Goal: Share content: Share content

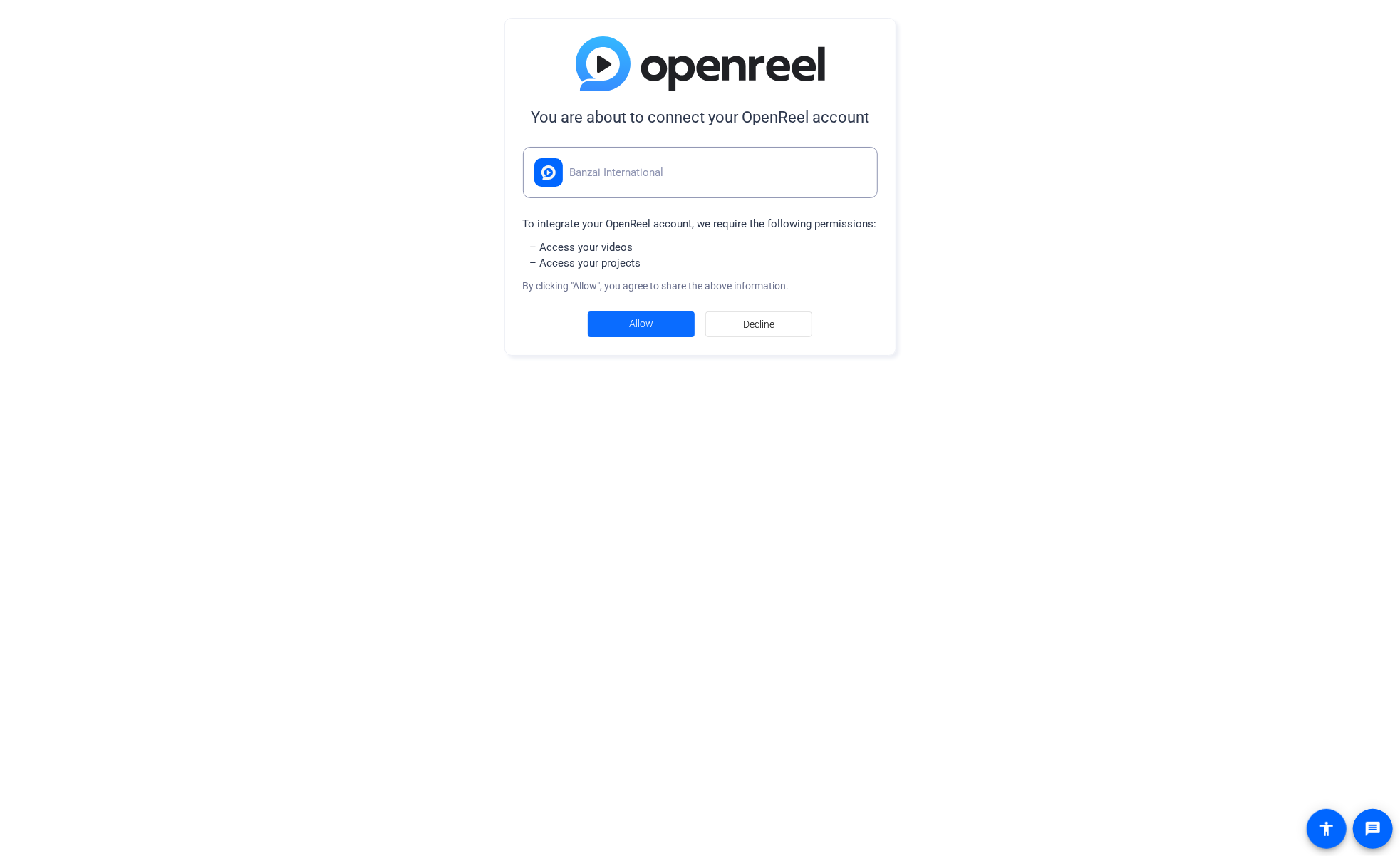
click at [656, 320] on span at bounding box center [641, 324] width 107 height 34
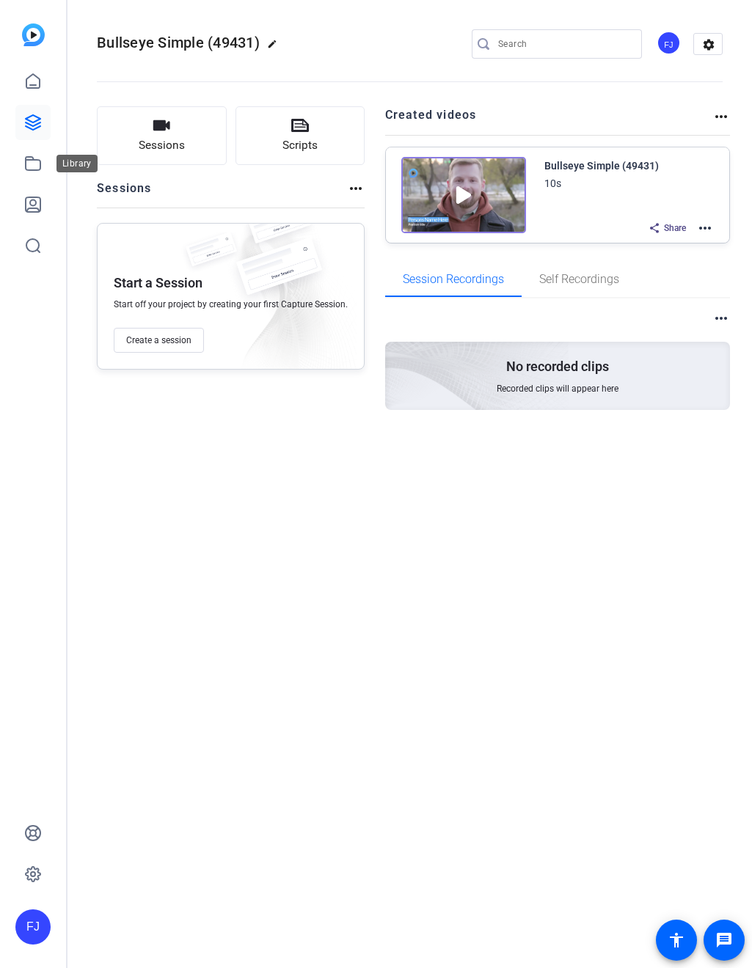
click at [33, 165] on icon at bounding box center [33, 164] width 18 height 18
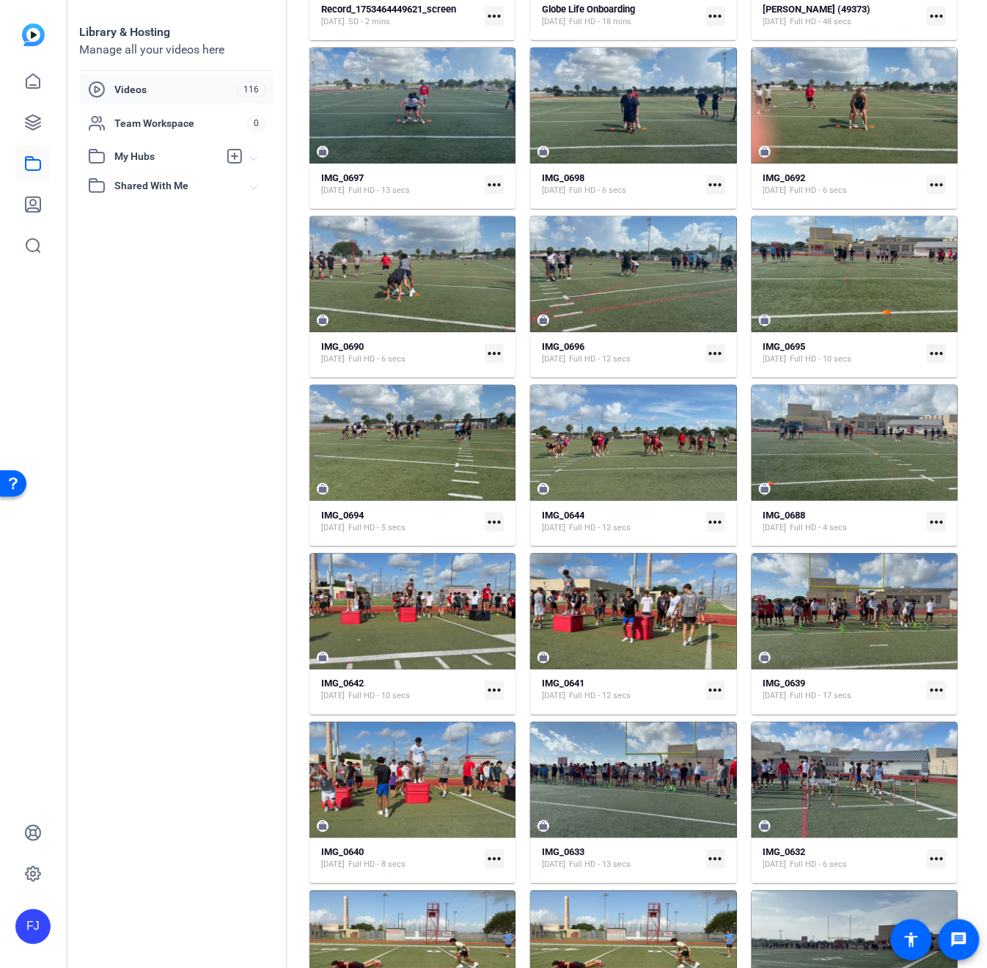
scroll to position [2975, 0]
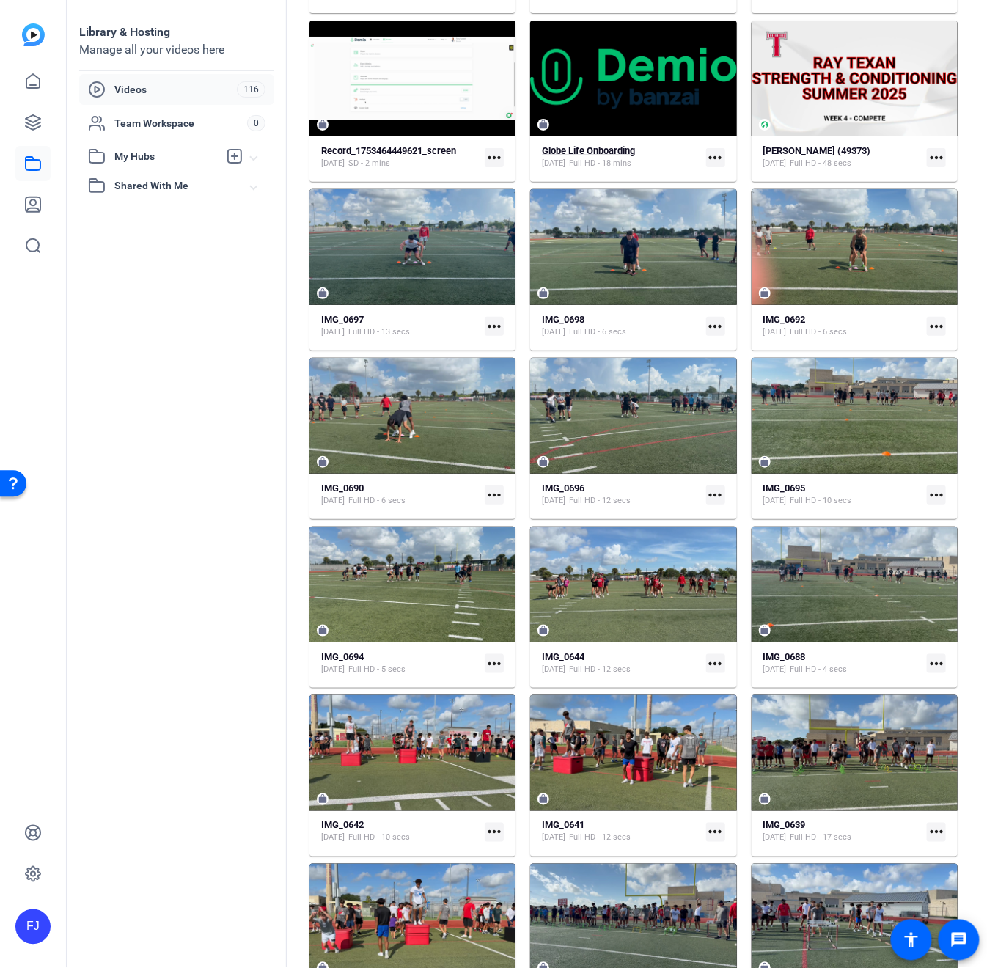
click at [676, 161] on div "Globe Life Onboarding [DATE] Full HD - 18 mins" at bounding box center [621, 157] width 158 height 24
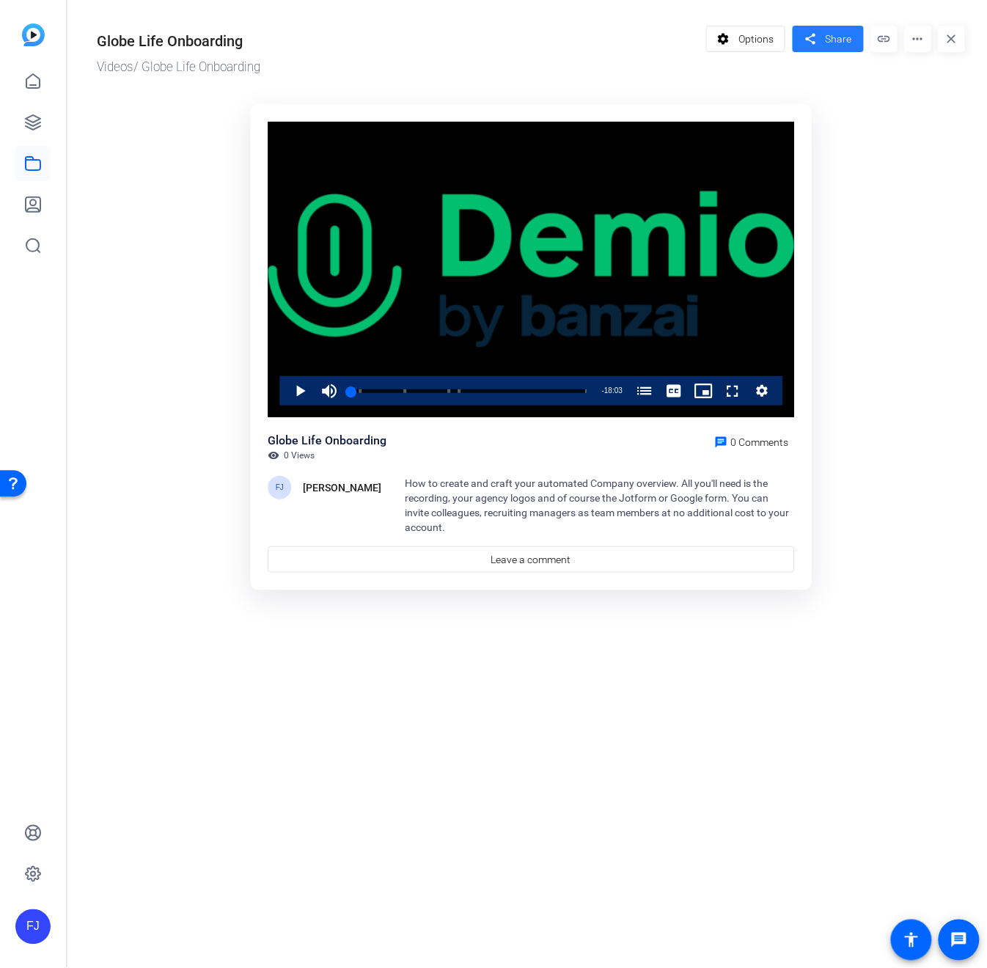
click at [751, 51] on span at bounding box center [828, 38] width 71 height 35
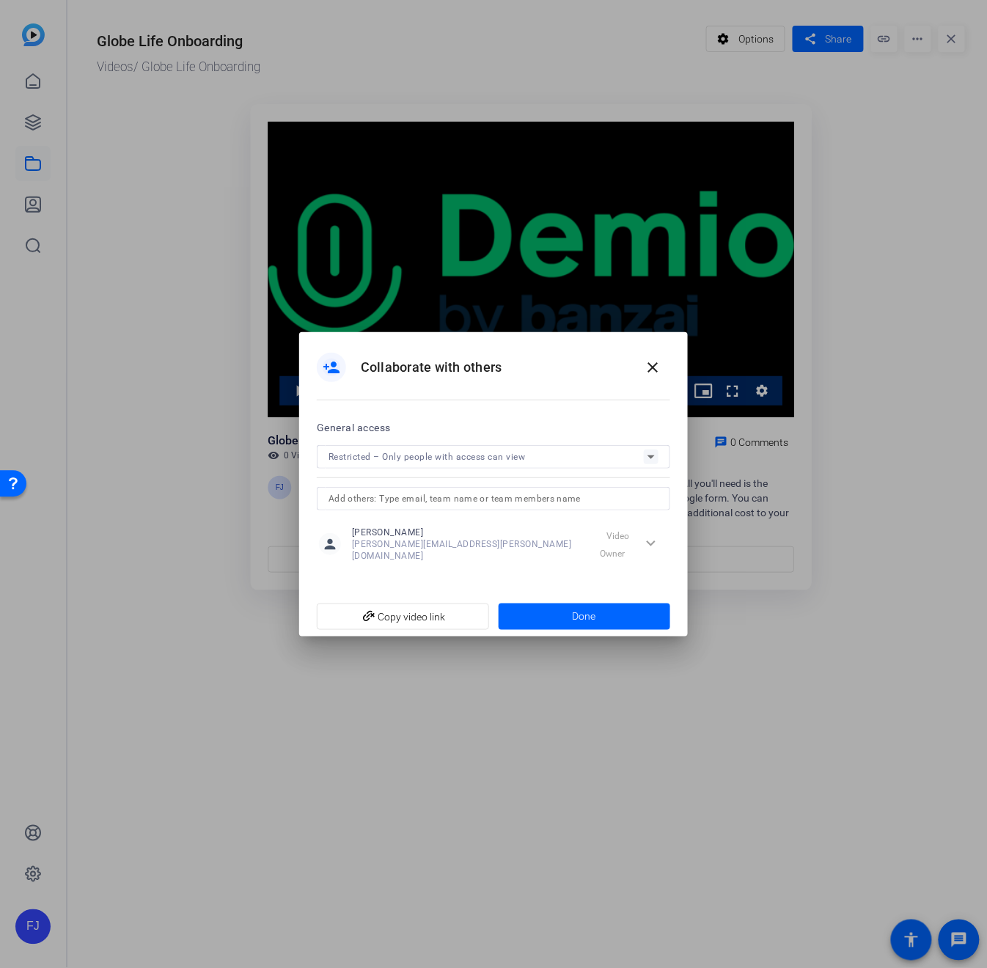
click at [526, 452] on div "Restricted – Only people with access can view" at bounding box center [486, 456] width 315 height 18
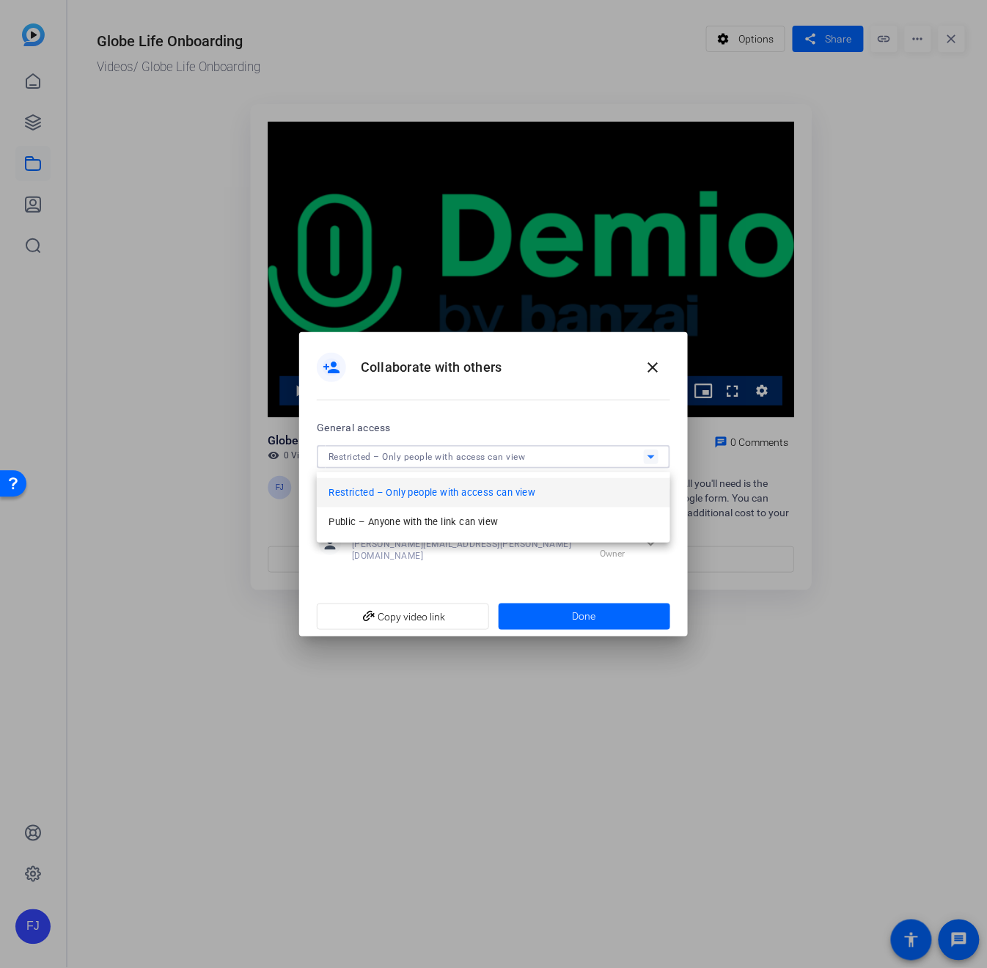
click at [493, 430] on div at bounding box center [493, 484] width 987 height 968
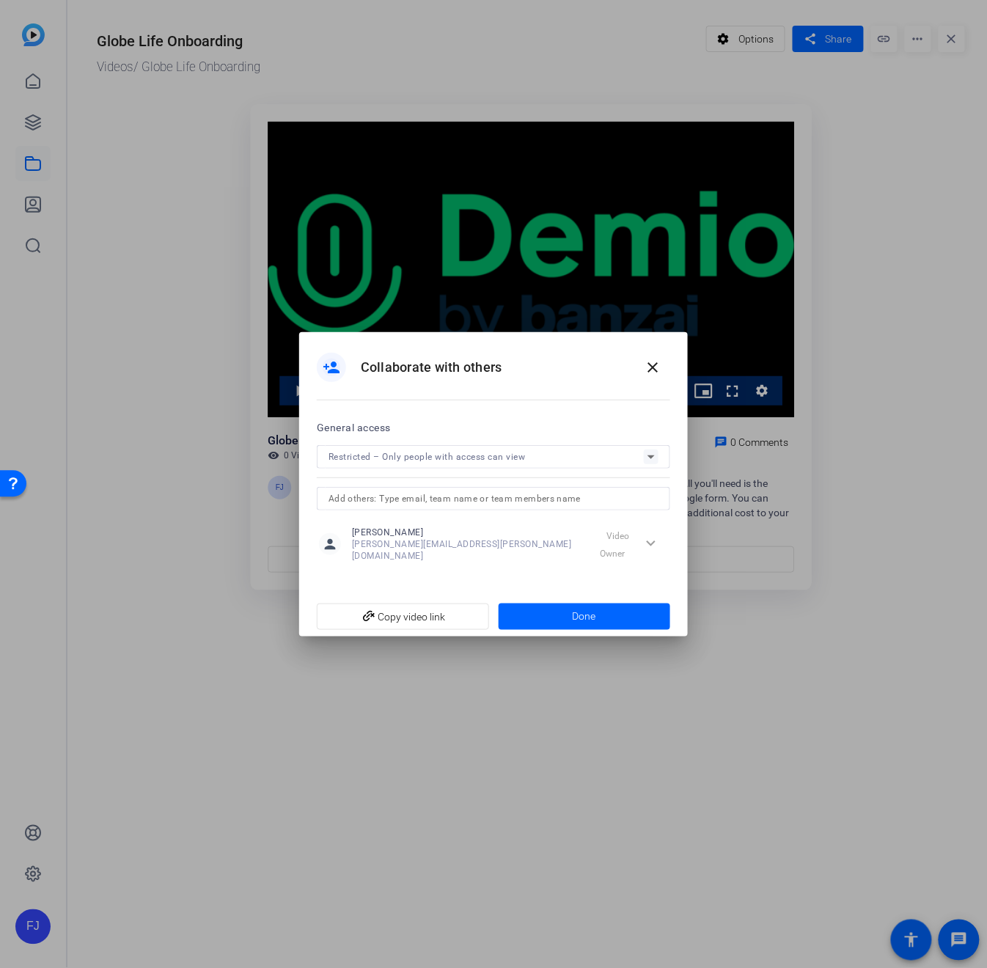
click at [473, 502] on input "text" at bounding box center [494, 499] width 330 height 18
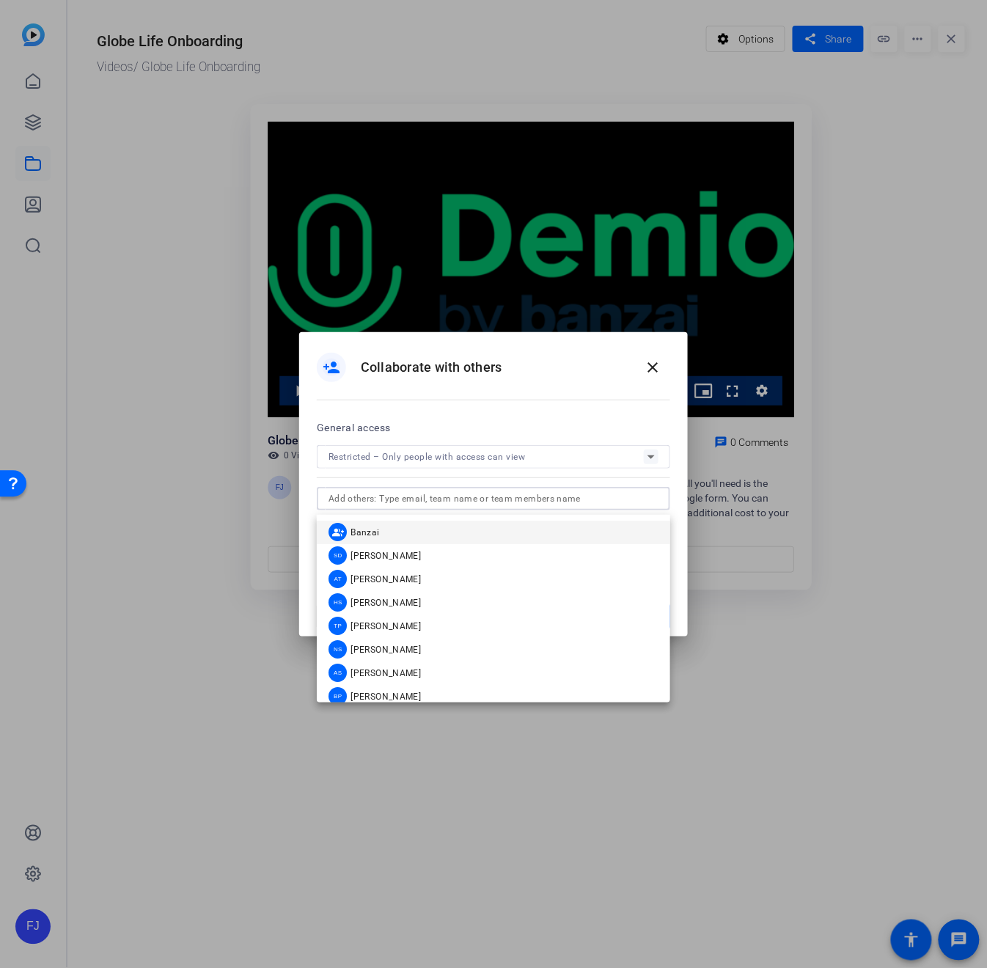
click at [473, 502] on input "text" at bounding box center [494, 499] width 330 height 18
click at [564, 395] on div "person_add Collaborate with others close" at bounding box center [493, 375] width 389 height 86
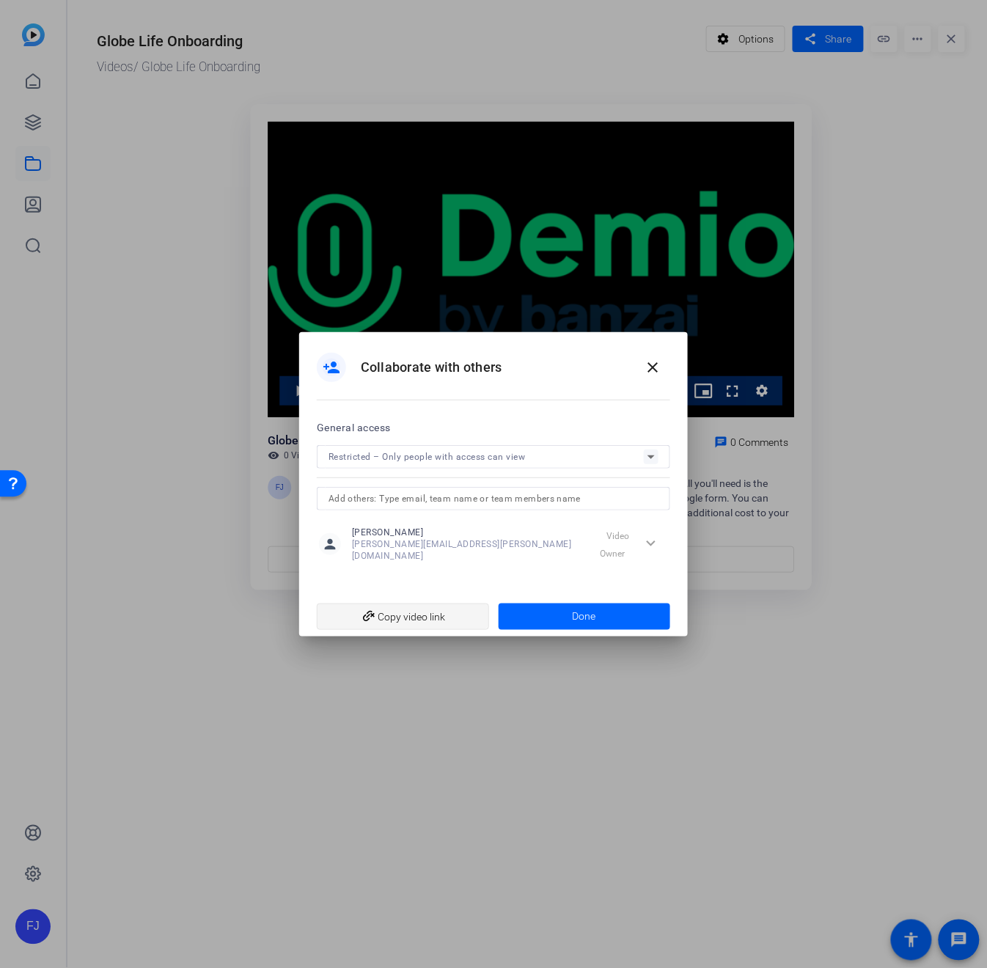
click at [458, 617] on span "add_link Copy video link" at bounding box center [403, 617] width 149 height 28
click at [642, 535] on div "expand_more Video Owner" at bounding box center [628, 544] width 80 height 26
click at [650, 364] on mat-icon "close" at bounding box center [653, 368] width 18 height 18
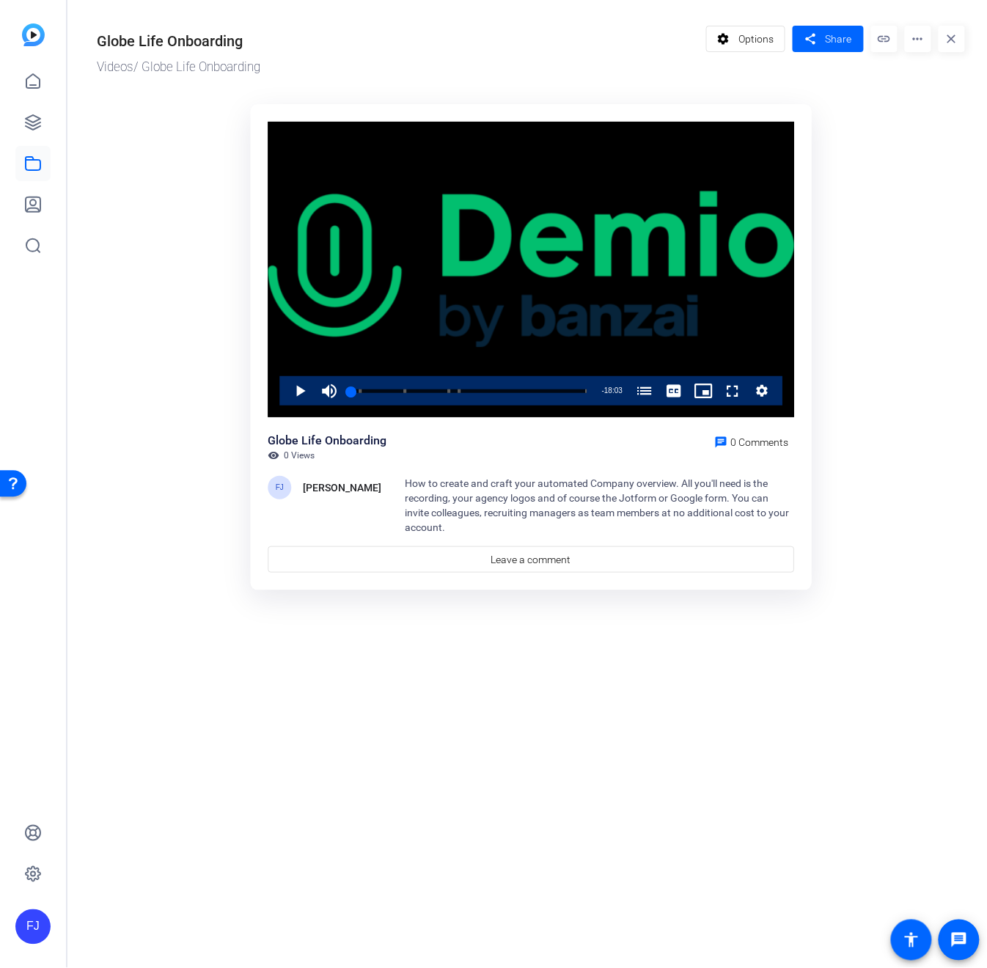
click at [751, 48] on mat-icon "link" at bounding box center [884, 39] width 26 height 26
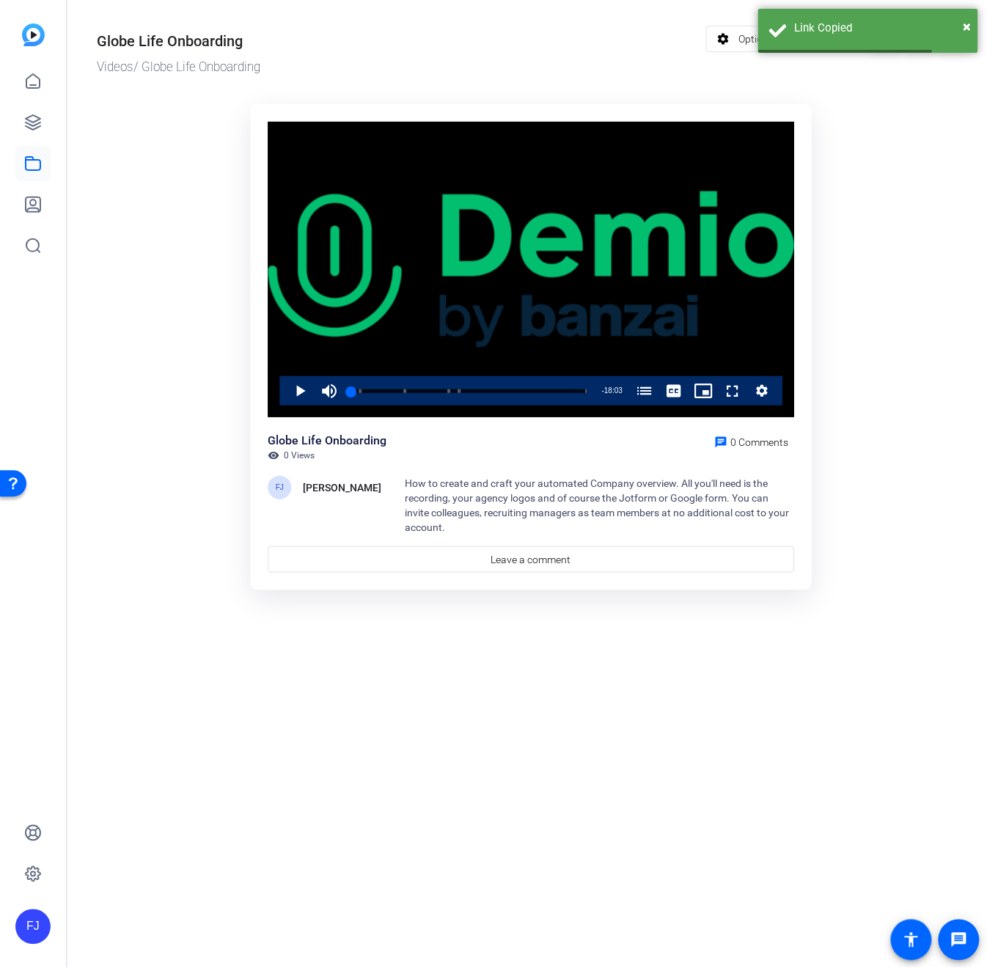
click at [751, 136] on ktd-grid "Video Player is loading. Play Video Play Mute Current Time 0:00 / Duration 18:0…" at bounding box center [531, 348] width 868 height 506
click at [751, 24] on span "×" at bounding box center [968, 27] width 8 height 18
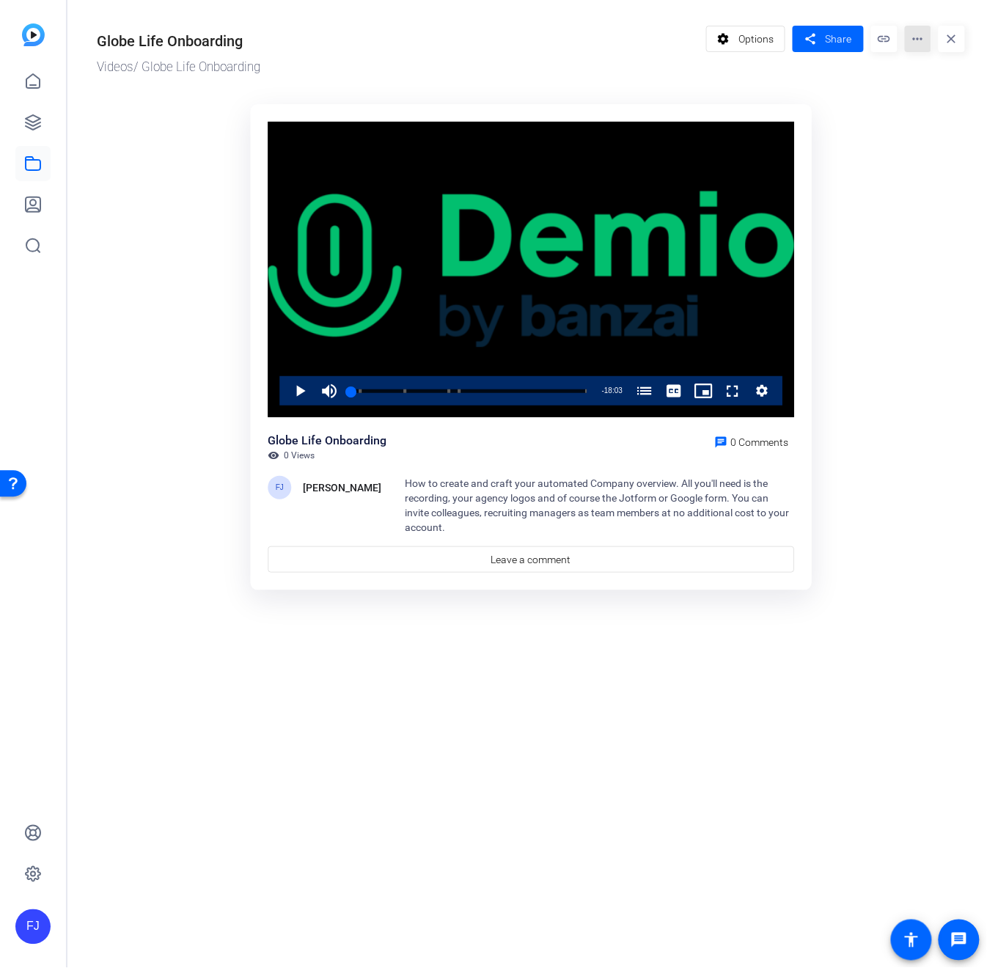
click at [751, 42] on mat-icon "more_horiz" at bounding box center [918, 39] width 26 height 26
click at [729, 34] on div at bounding box center [493, 484] width 987 height 968
